Goal: Use online tool/utility: Utilize a website feature to perform a specific function

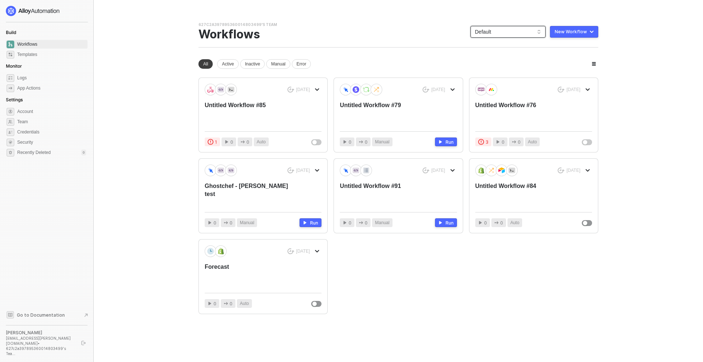
click at [502, 31] on span "Default" at bounding box center [508, 31] width 66 height 11
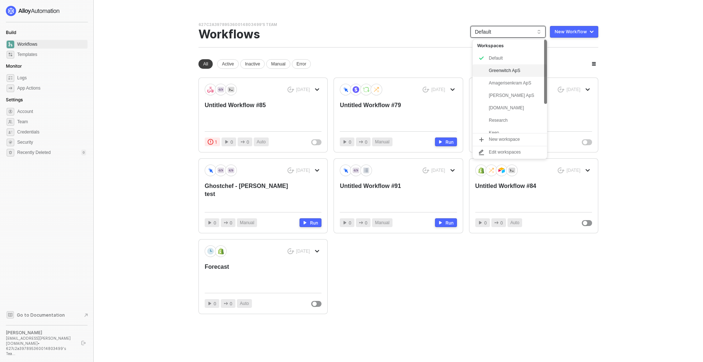
click at [509, 72] on div "Greenwitch ApS" at bounding box center [516, 70] width 54 height 9
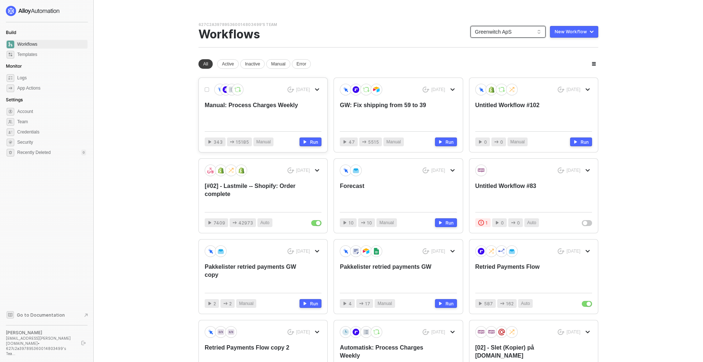
click at [278, 108] on div "Manual: Process Charges Weekly" at bounding box center [251, 113] width 93 height 24
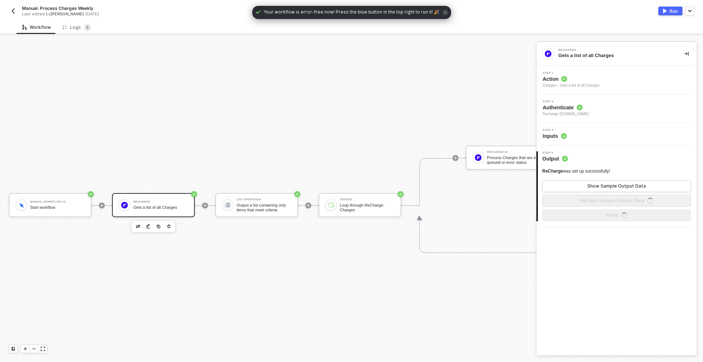
scroll to position [14, 0]
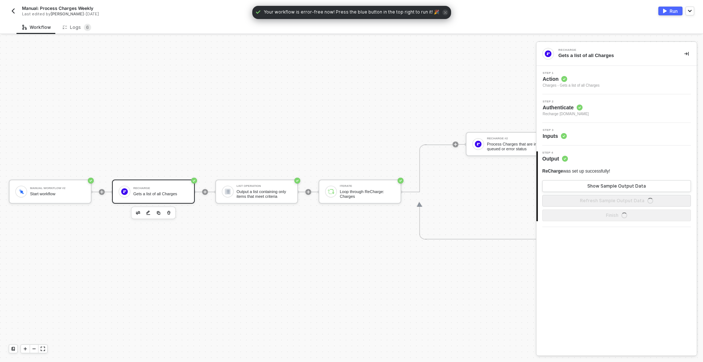
click at [12, 10] on img "button" at bounding box center [13, 11] width 6 height 6
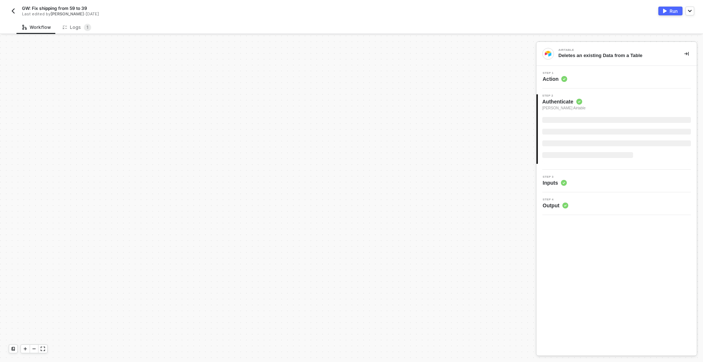
scroll to position [228, 0]
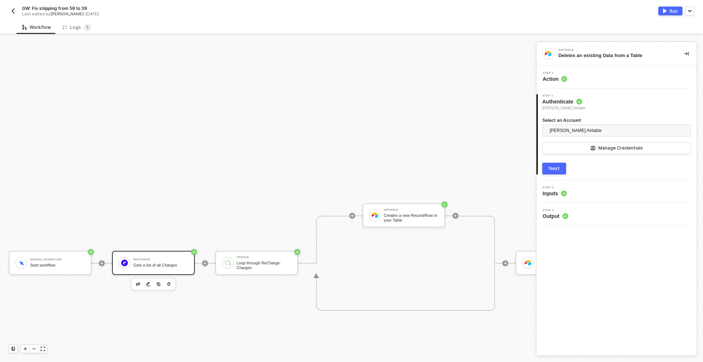
click at [154, 261] on div "ReCharge Gets a list of all Charges" at bounding box center [160, 263] width 55 height 14
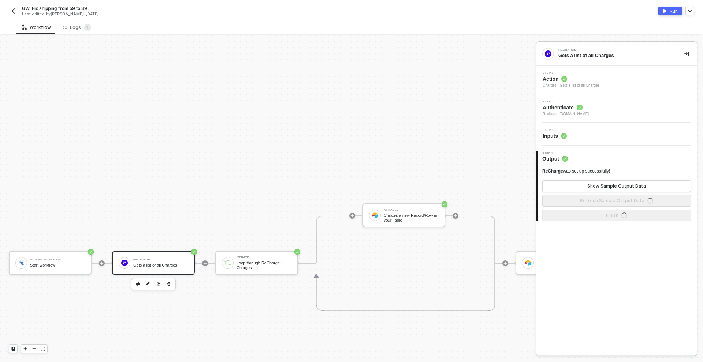
click at [611, 133] on div "Step 3 Inputs" at bounding box center [617, 134] width 159 height 11
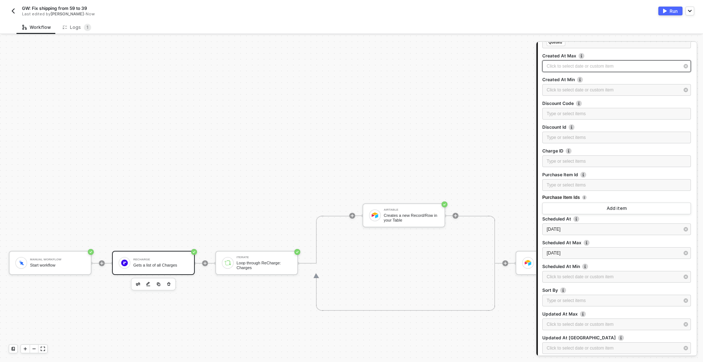
scroll to position [132, 0]
click at [581, 225] on div "[DATE]" at bounding box center [613, 228] width 133 height 7
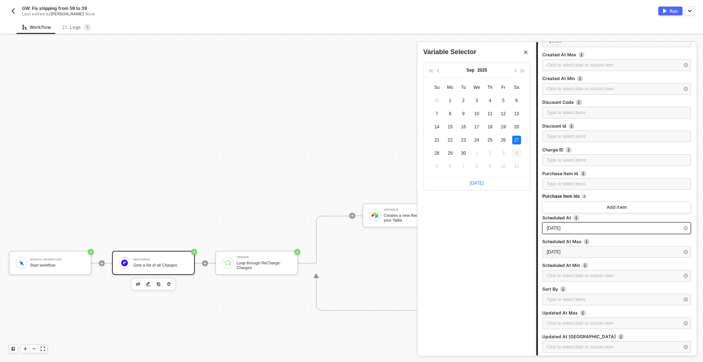
type input "[DATE]"
click at [515, 154] on div "4" at bounding box center [516, 153] width 9 height 9
click at [582, 257] on div "2025-09-29" at bounding box center [616, 252] width 149 height 12
click at [451, 167] on div "6" at bounding box center [450, 166] width 9 height 9
type input "[DATE]"
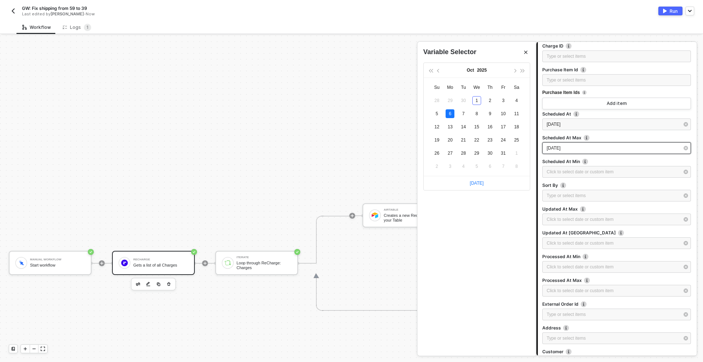
scroll to position [334, 0]
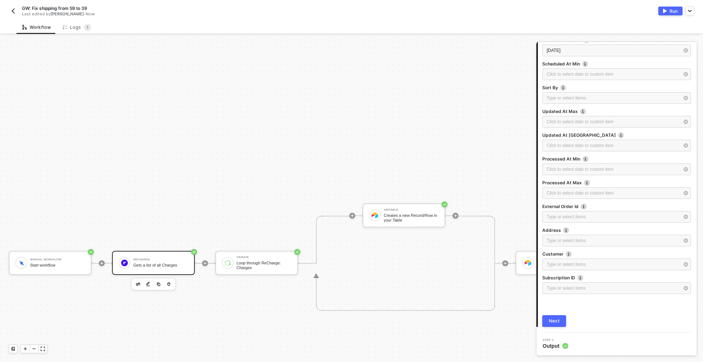
click at [556, 325] on button "Next" at bounding box center [554, 322] width 24 height 12
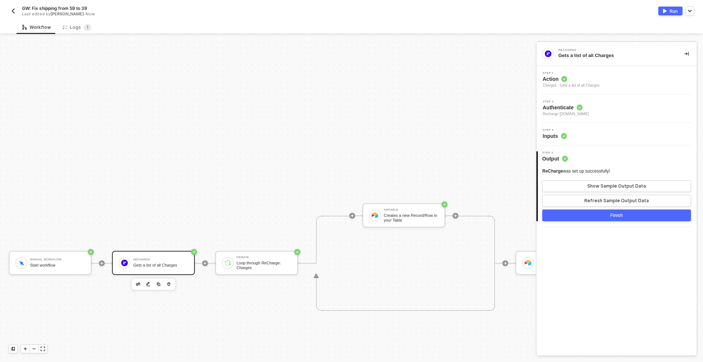
click at [616, 216] on div "Finish" at bounding box center [616, 216] width 12 height 6
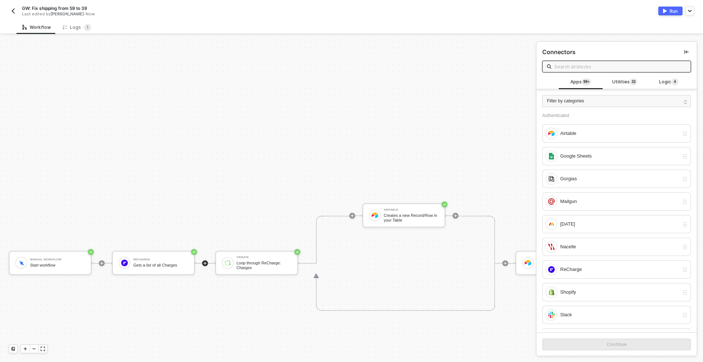
click at [667, 9] on button "Run" at bounding box center [670, 11] width 24 height 9
click at [12, 11] on img "button" at bounding box center [13, 11] width 6 height 6
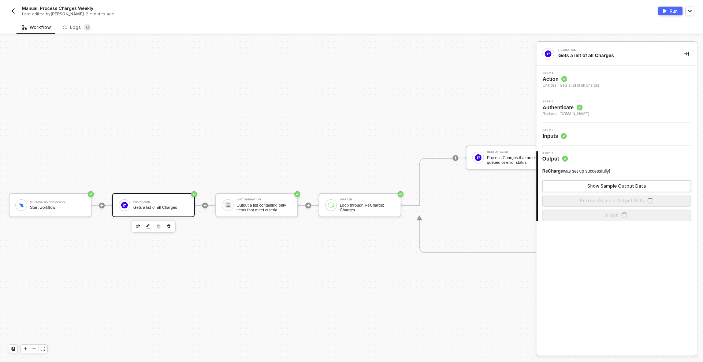
scroll to position [14, 0]
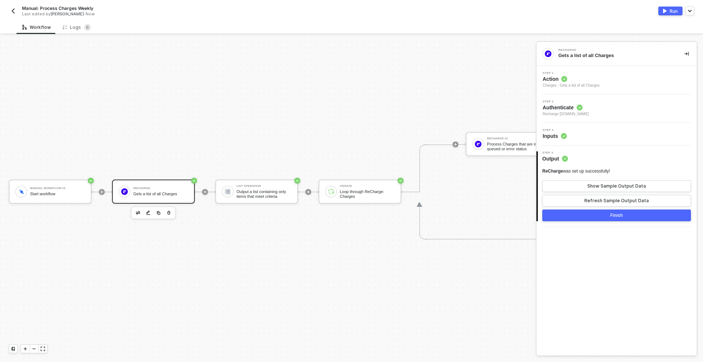
click at [152, 193] on div "Gets a list of all Charges" at bounding box center [160, 194] width 55 height 5
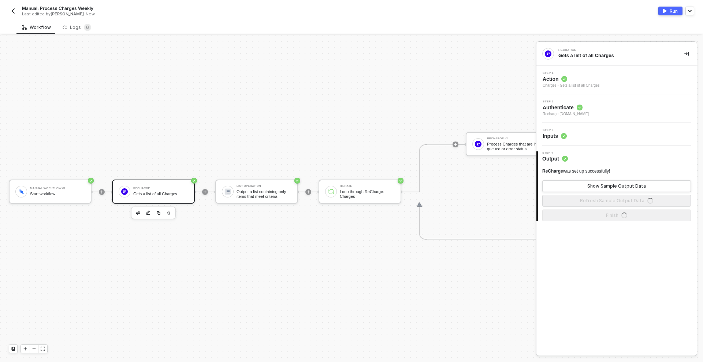
click at [588, 133] on div "Step 3 Inputs" at bounding box center [617, 134] width 159 height 11
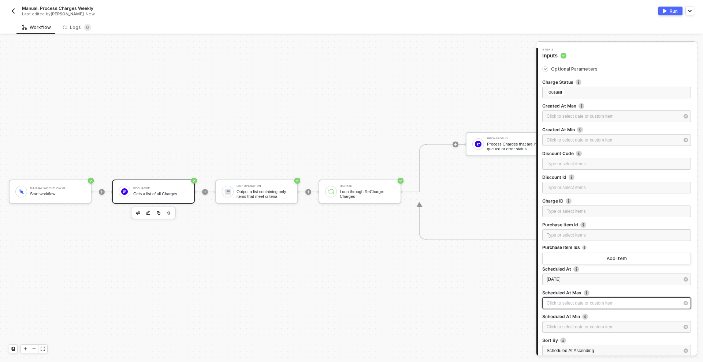
scroll to position [138, 0]
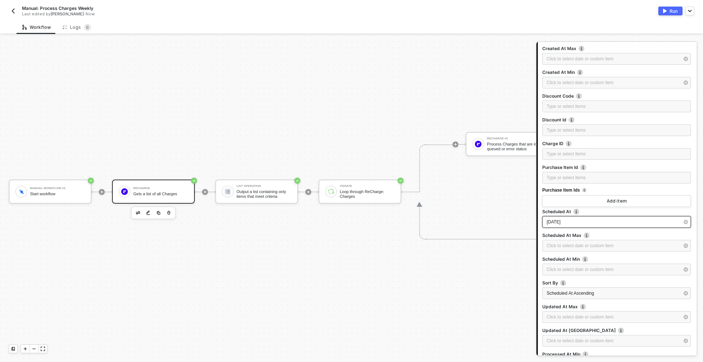
click at [578, 224] on div "2025-09-29" at bounding box center [613, 222] width 133 height 7
click at [515, 154] on div "4" at bounding box center [516, 153] width 9 height 9
type input "2025-10-04"
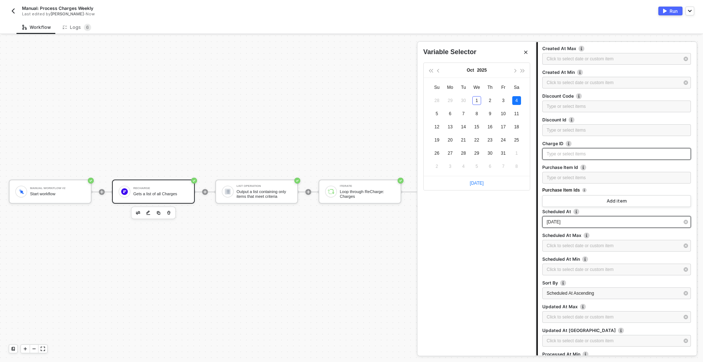
scroll to position [334, 0]
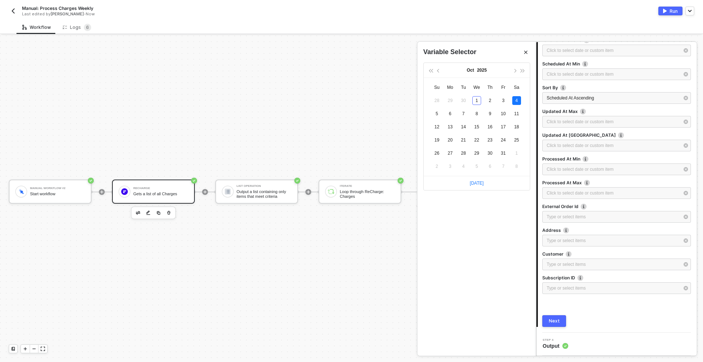
click at [556, 321] on div "Next" at bounding box center [554, 322] width 11 height 6
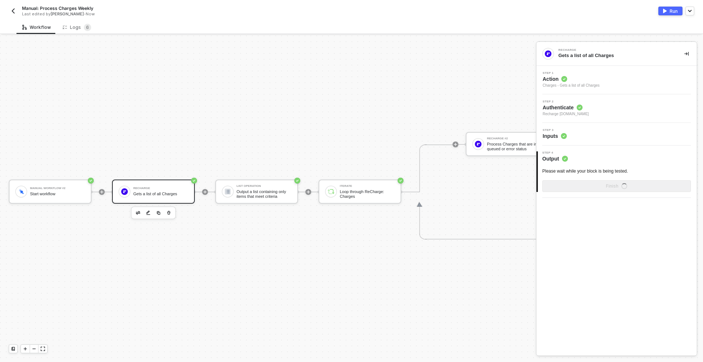
scroll to position [0, 0]
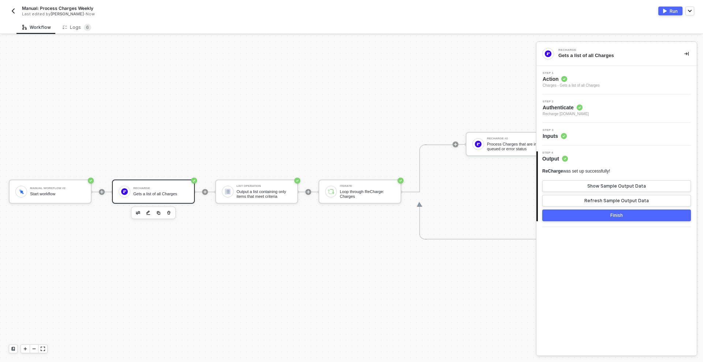
click at [595, 217] on button "Finish" at bounding box center [616, 216] width 149 height 12
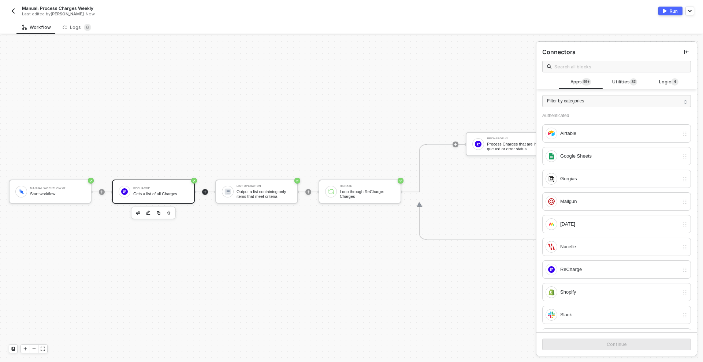
click at [168, 190] on div "ReCharge" at bounding box center [160, 188] width 55 height 3
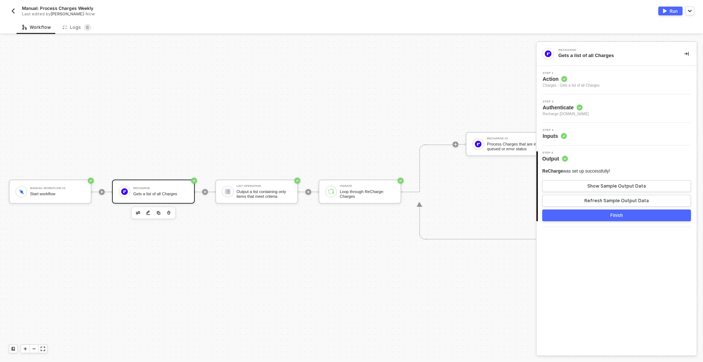
click at [583, 131] on div "Step 3 Inputs" at bounding box center [617, 134] width 159 height 11
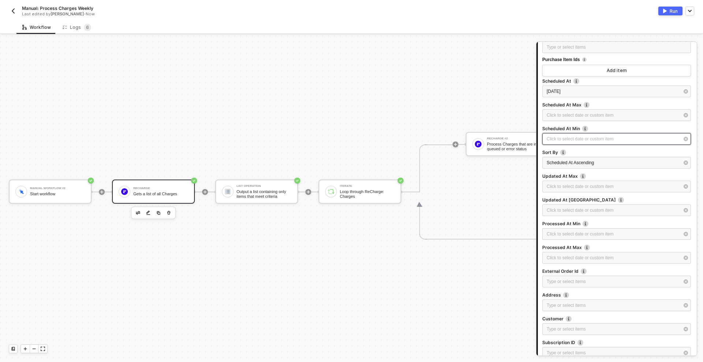
scroll to position [334, 0]
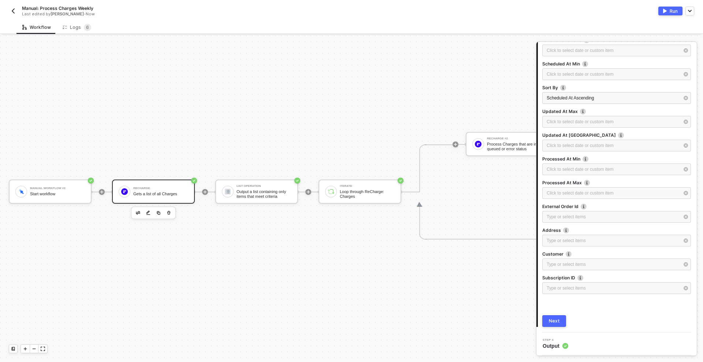
click at [555, 327] on button "Next" at bounding box center [554, 322] width 24 height 12
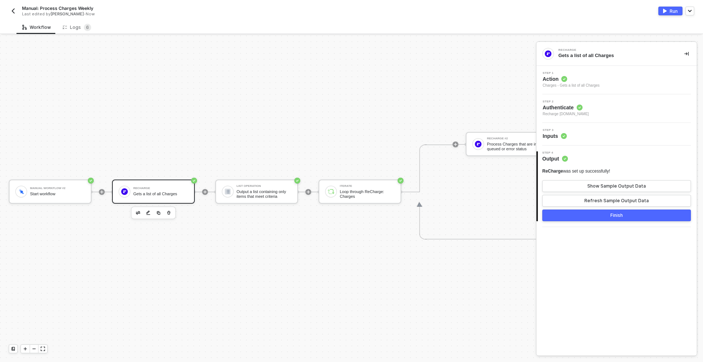
click at [616, 216] on div "Finish" at bounding box center [616, 216] width 12 height 6
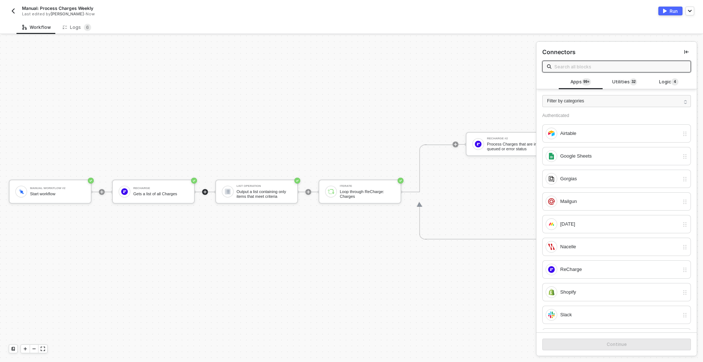
click at [667, 12] on button "Run" at bounding box center [670, 11] width 24 height 9
click at [172, 191] on div "ReCharge Gets a list of all Charges" at bounding box center [160, 192] width 55 height 14
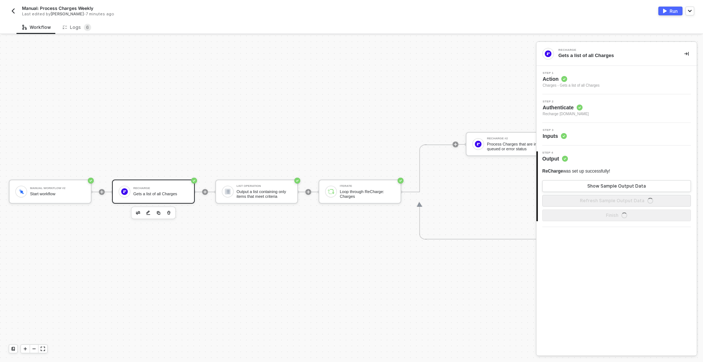
click at [595, 133] on div "Step 3 Inputs" at bounding box center [617, 134] width 159 height 11
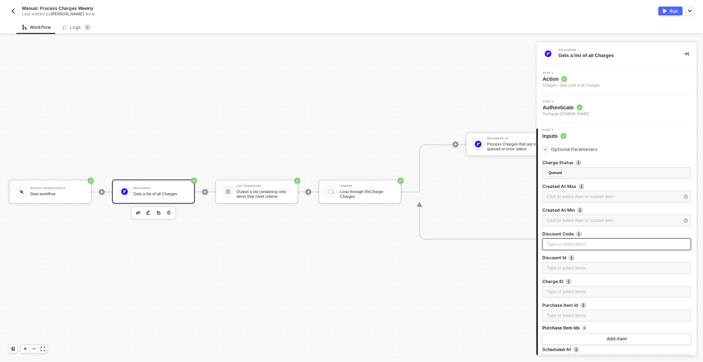
click at [557, 241] on div "Type or select items ﻿" at bounding box center [616, 245] width 149 height 12
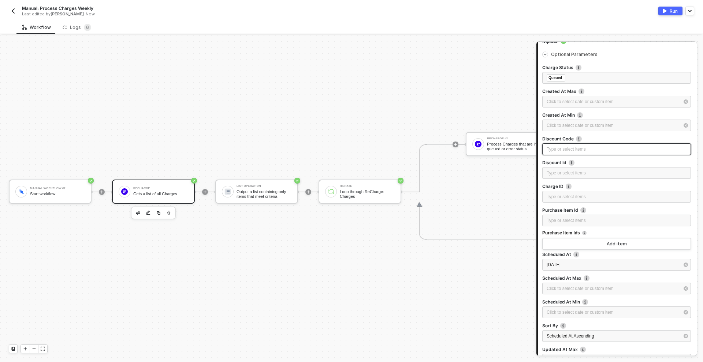
scroll to position [113, 0]
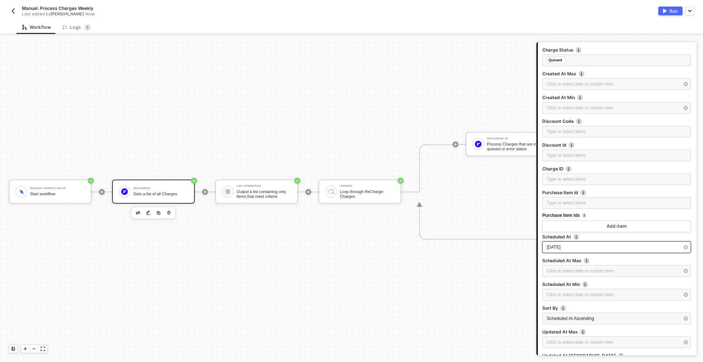
click at [565, 253] on div "2025-10-04" at bounding box center [616, 248] width 149 height 12
click at [439, 113] on div "5" at bounding box center [436, 113] width 9 height 9
type input "[DATE]"
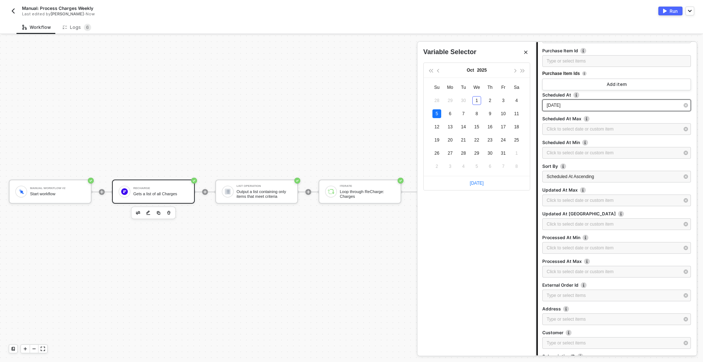
scroll to position [334, 0]
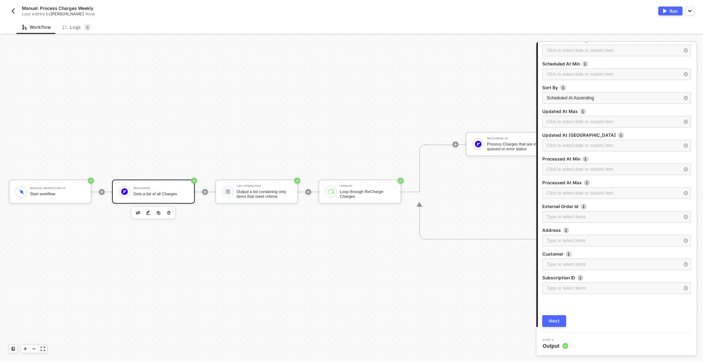
click at [557, 324] on div "Next" at bounding box center [554, 322] width 11 height 6
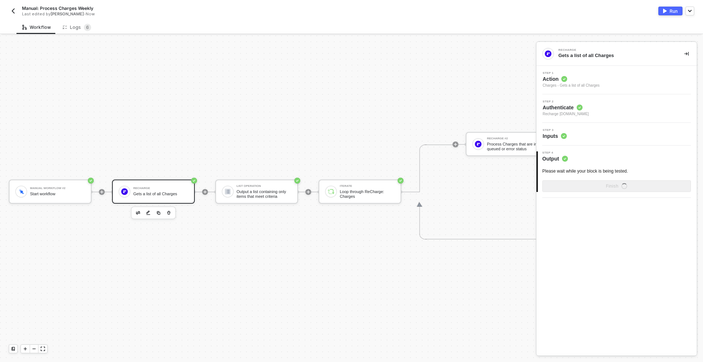
scroll to position [0, 0]
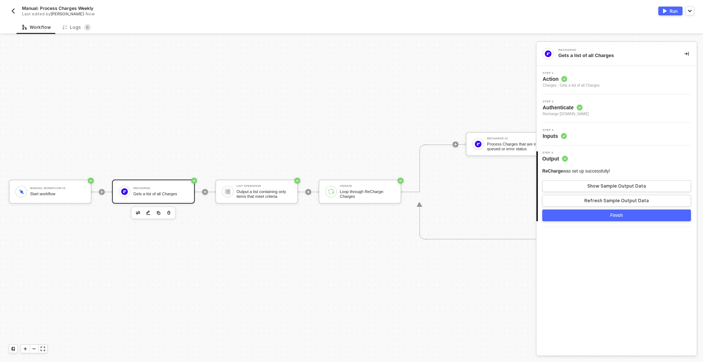
click at [604, 218] on button "Finish" at bounding box center [616, 216] width 149 height 12
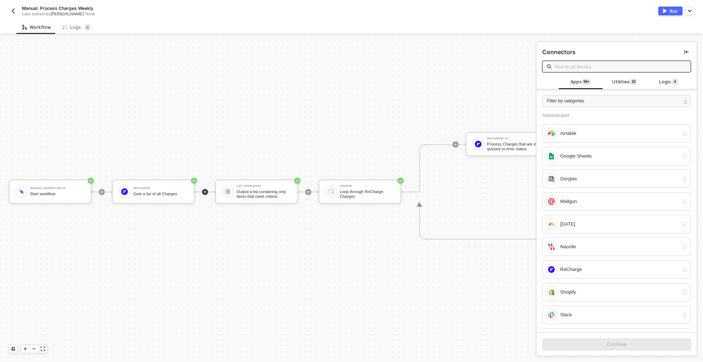
click at [667, 9] on button "Run" at bounding box center [670, 11] width 24 height 9
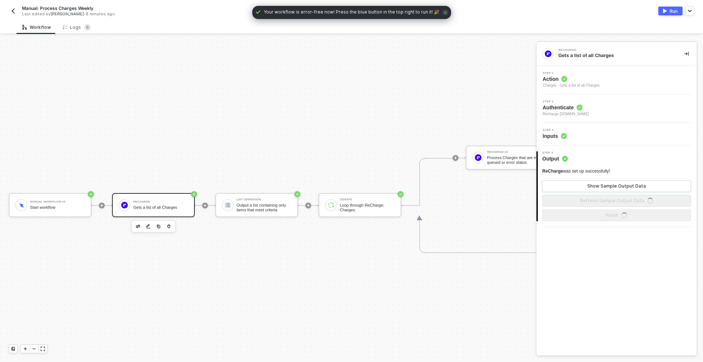
scroll to position [14, 0]
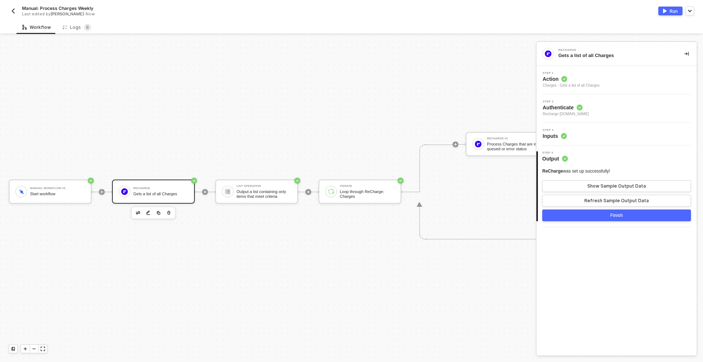
click at [667, 13] on button "Run" at bounding box center [670, 11] width 24 height 9
click at [170, 189] on div "ReCharge" at bounding box center [160, 188] width 55 height 3
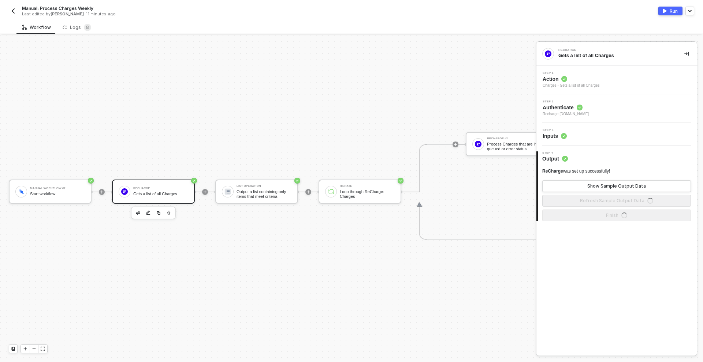
click at [578, 133] on div "Step 3 Inputs" at bounding box center [617, 134] width 159 height 11
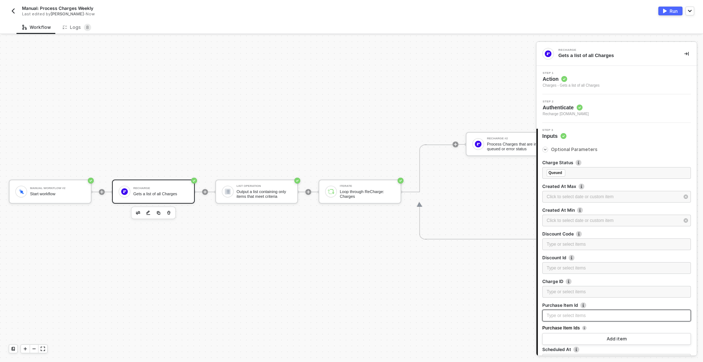
scroll to position [150, 0]
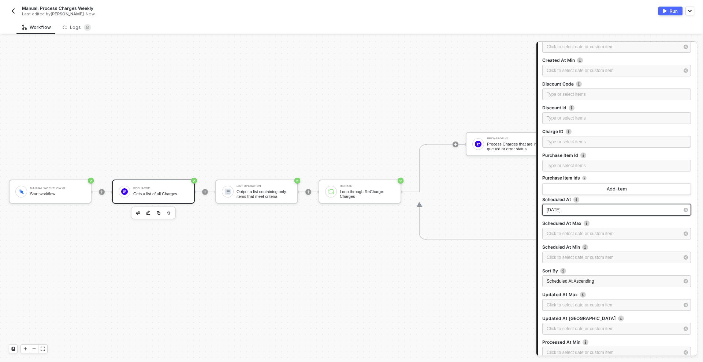
click at [581, 208] on div "[DATE]" at bounding box center [613, 210] width 133 height 7
click at [450, 112] on div "6" at bounding box center [450, 113] width 9 height 9
type input "[DATE]"
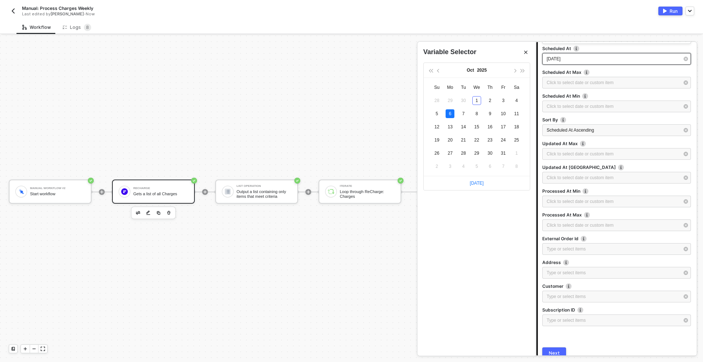
scroll to position [334, 0]
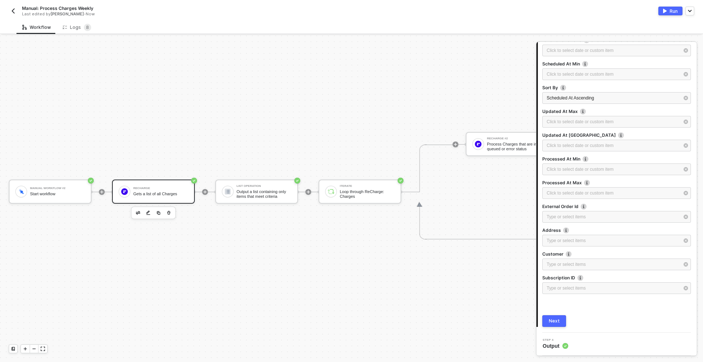
click at [553, 320] on div "Next" at bounding box center [554, 322] width 11 height 6
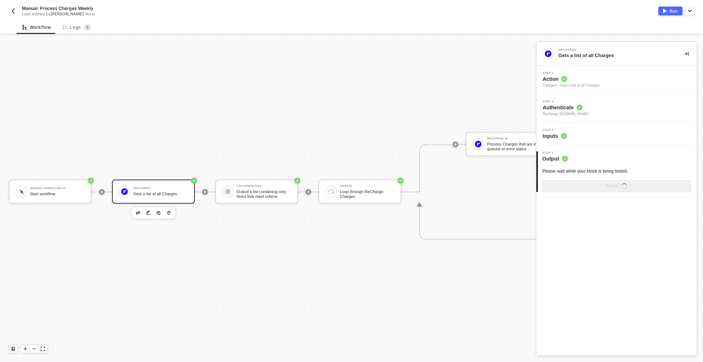
scroll to position [0, 0]
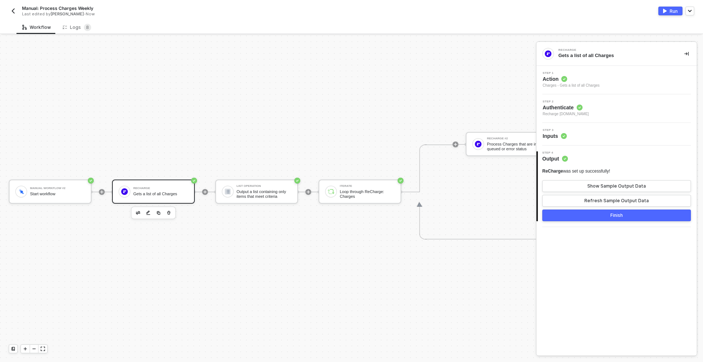
click at [608, 216] on button "Finish" at bounding box center [616, 216] width 149 height 12
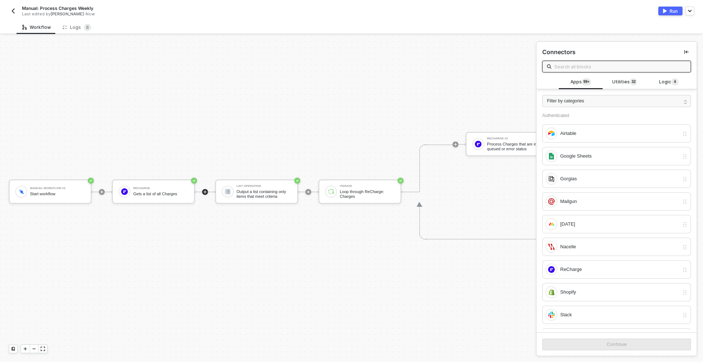
click at [673, 10] on div "Run" at bounding box center [674, 11] width 8 height 6
